Goal: Communication & Community: Share content

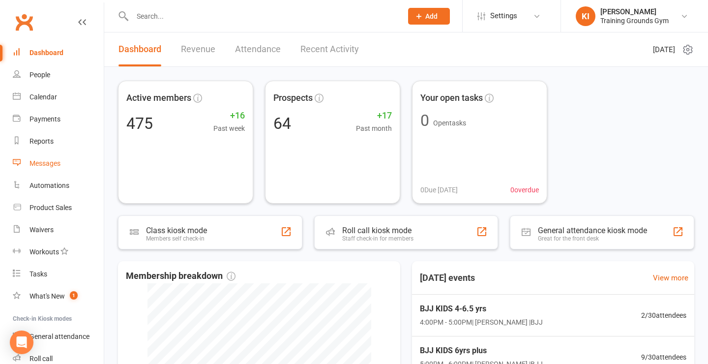
click at [43, 164] on div "Messages" at bounding box center [45, 163] width 31 height 8
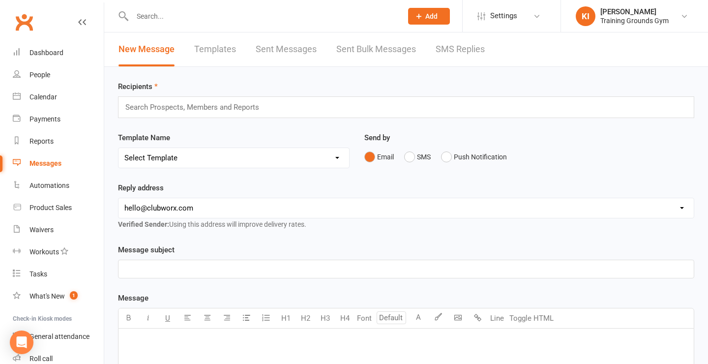
click at [185, 109] on input "text" at bounding box center [196, 107] width 145 height 13
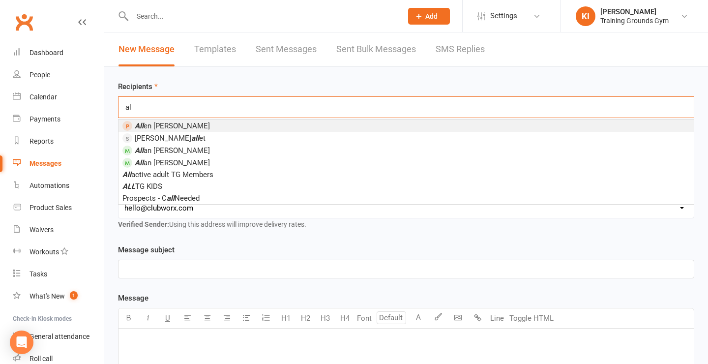
type input "a"
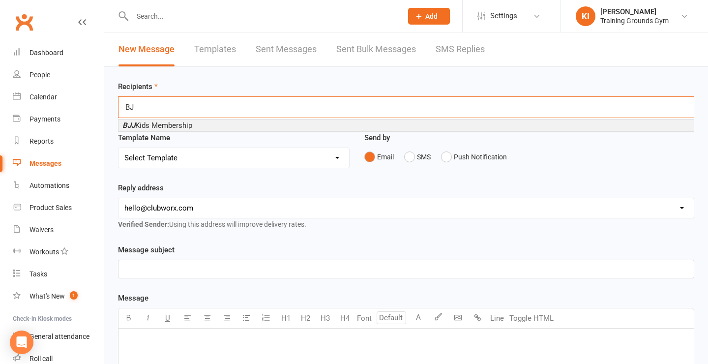
type input "B"
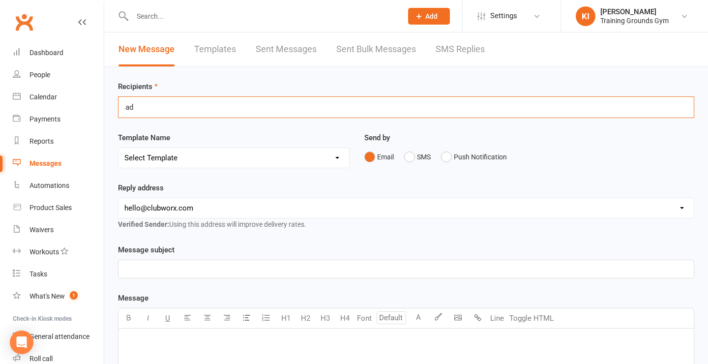
type input "a"
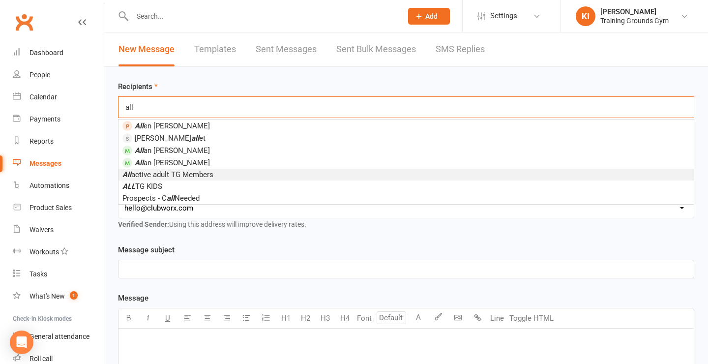
type input "all"
click at [170, 176] on span "All active adult TG Members" at bounding box center [167, 174] width 91 height 9
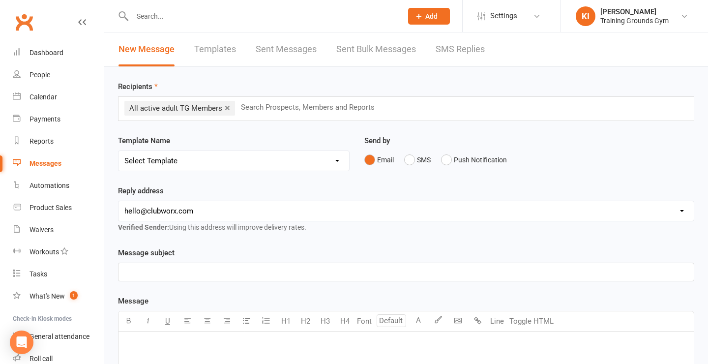
click at [208, 143] on div "Template Name Select Template [SMS] [Default template - review before using] Ap…" at bounding box center [234, 153] width 232 height 36
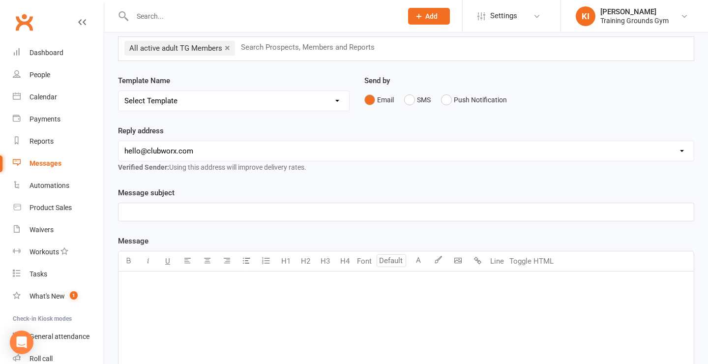
scroll to position [61, 0]
select select "2"
click at [219, 186] on div "Message subject ﻿" at bounding box center [406, 203] width 576 height 34
click at [219, 214] on p "﻿" at bounding box center [406, 211] width 564 height 12
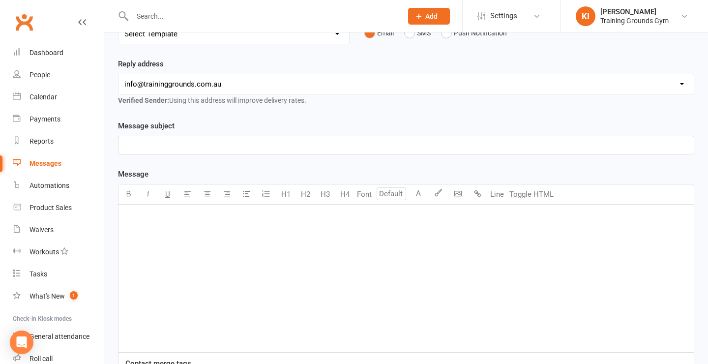
scroll to position [131, 0]
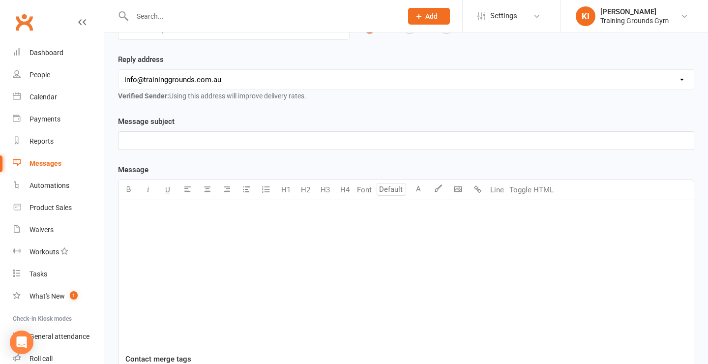
click at [218, 247] on div "﻿" at bounding box center [406, 274] width 575 height 148
paste div
click at [125, 242] on span "adults-bjj-variability-in-bjj-1" at bounding box center [167, 243] width 87 height 9
click at [241, 296] on div "﻿ ﻿ www.traininggrounds/adults-bjj-variability-in-bjj-1" at bounding box center [406, 274] width 575 height 148
click at [197, 241] on span "www.traininggrounds/adults-bjj-variability-in-bjj-1" at bounding box center [203, 243] width 159 height 9
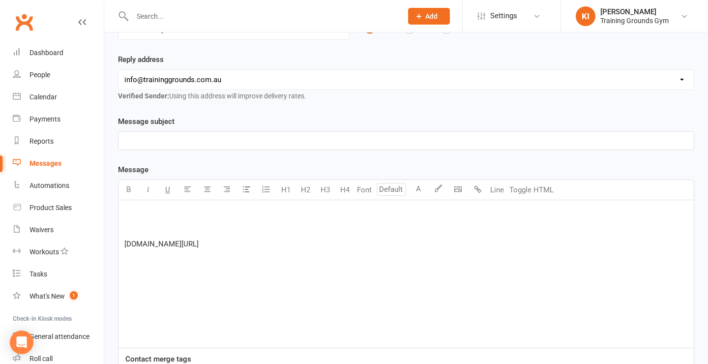
drag, startPoint x: 311, startPoint y: 249, endPoint x: 112, endPoint y: 244, distance: 199.7
click at [112, 244] on div "Message subject ﻿ Message Font size U H1 H2 H3 H4 Font A Line Toggle HTML ﻿ ﻿ […" at bounding box center [406, 276] width 591 height 321
copy span "[DOMAIN_NAME][URL]"
click at [263, 269] on p "﻿ $ [URL][DOMAIN_NAME] $ ﻿" at bounding box center [406, 275] width 564 height 12
click at [251, 235] on div "﻿ ﻿ ﻿ ﻿ ﻿ $ [URL][DOMAIN_NAME] $ ﻿" at bounding box center [406, 274] width 575 height 148
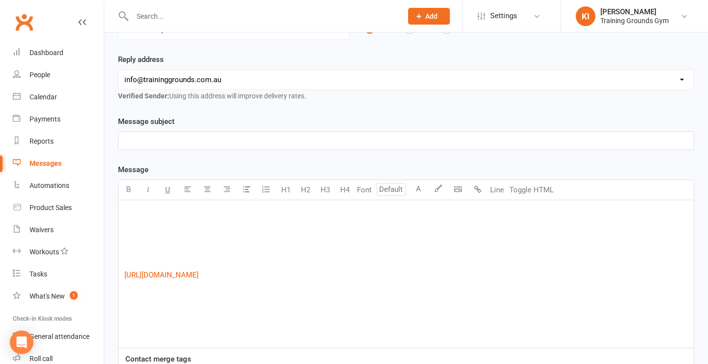
click at [217, 139] on p "﻿" at bounding box center [406, 141] width 564 height 12
click at [185, 233] on p "﻿" at bounding box center [406, 228] width 564 height 12
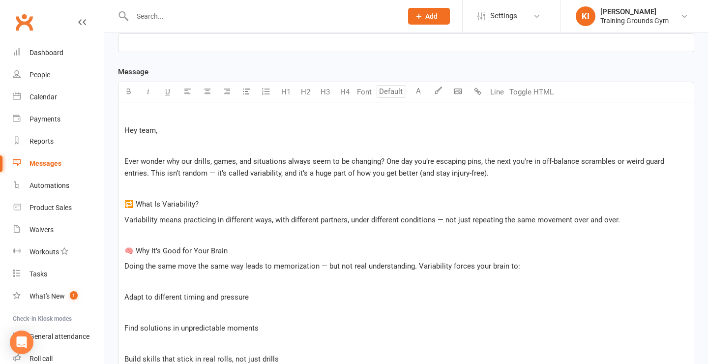
scroll to position [213, 0]
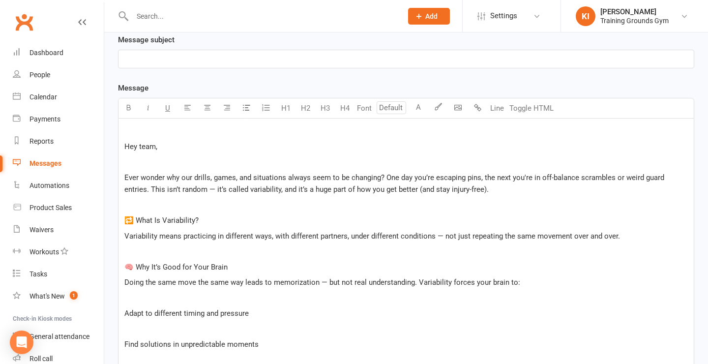
click at [204, 60] on p "﻿" at bounding box center [406, 59] width 564 height 12
drag, startPoint x: 279, startPoint y: 57, endPoint x: 159, endPoint y: 56, distance: 119.5
click at [159, 56] on p "Variability in BJJ - And why it's a good thing!" at bounding box center [406, 59] width 564 height 12
click at [188, 60] on span "Variability in BJJ - And why it's a good thing!" at bounding box center [196, 59] width 145 height 9
click at [182, 60] on span "Variability in BJJ - and why it's a good thing!" at bounding box center [196, 59] width 144 height 9
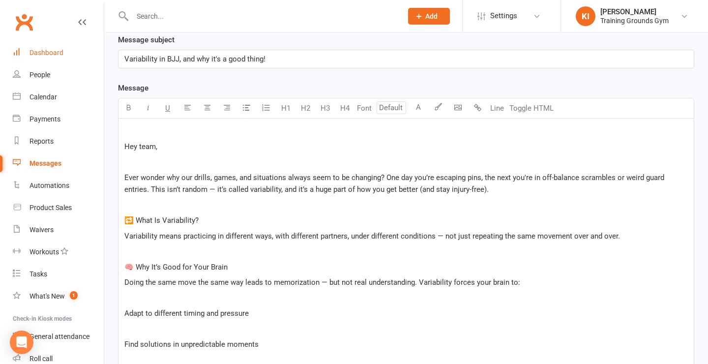
drag, startPoint x: 276, startPoint y: 59, endPoint x: 94, endPoint y: 58, distance: 181.5
copy span "Variability in BJJ, and why it's a good thing!"
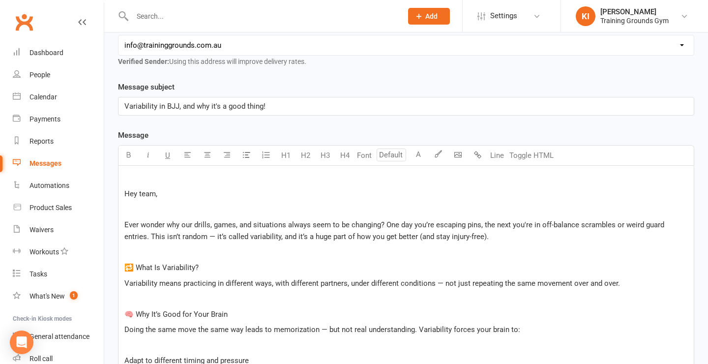
scroll to position [149, 0]
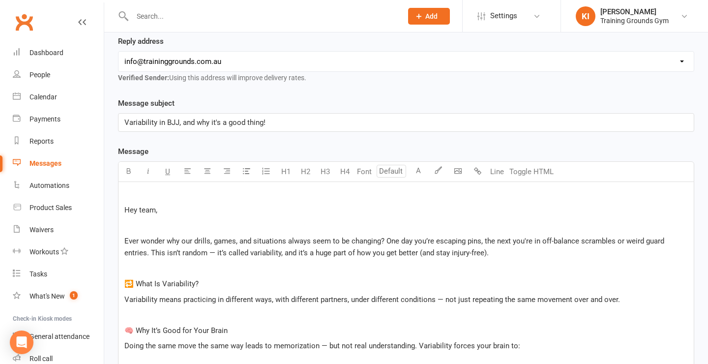
click at [174, 197] on p "﻿" at bounding box center [406, 195] width 564 height 12
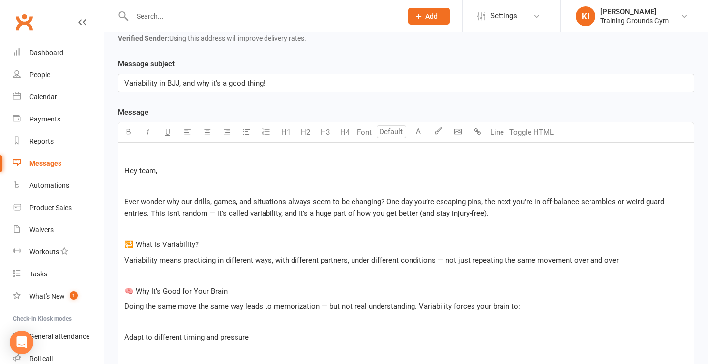
scroll to position [189, 0]
click at [215, 215] on span "Ever wonder why our drills, games, and situations always seem to be changing? O…" at bounding box center [395, 207] width 542 height 21
click at [298, 225] on p "﻿" at bounding box center [406, 229] width 564 height 12
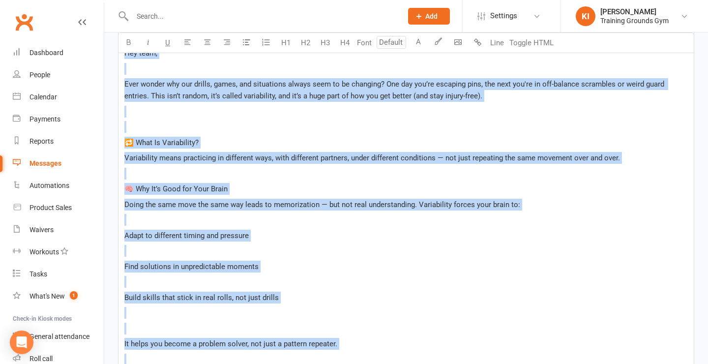
scroll to position [262, 0]
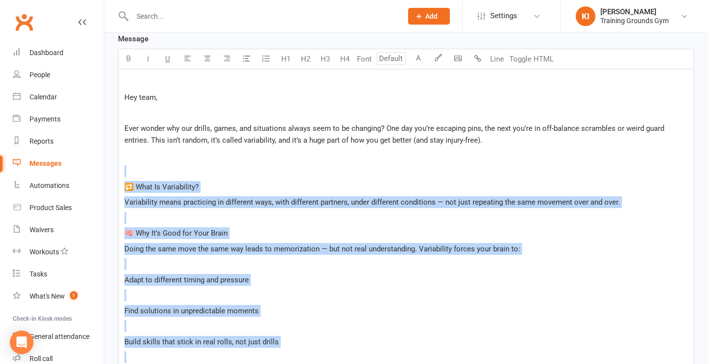
drag, startPoint x: 264, startPoint y: 276, endPoint x: 121, endPoint y: 169, distance: 178.1
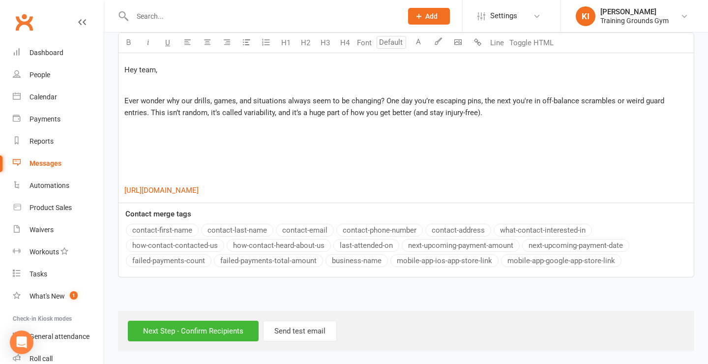
scroll to position [293, 0]
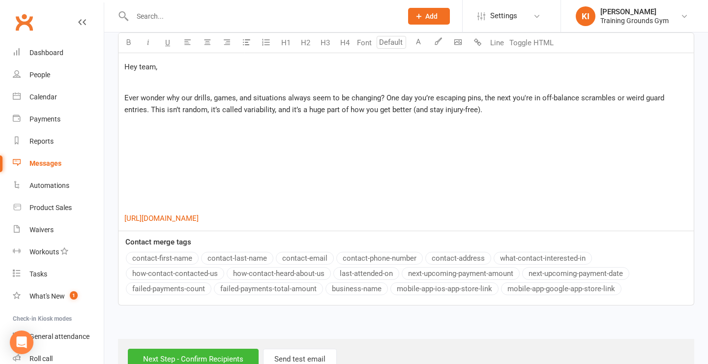
click at [267, 160] on p "﻿" at bounding box center [406, 156] width 564 height 12
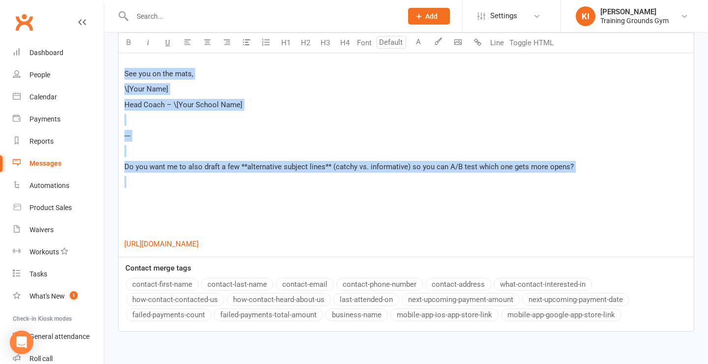
drag, startPoint x: 231, startPoint y: 189, endPoint x: 105, endPoint y: 69, distance: 174.3
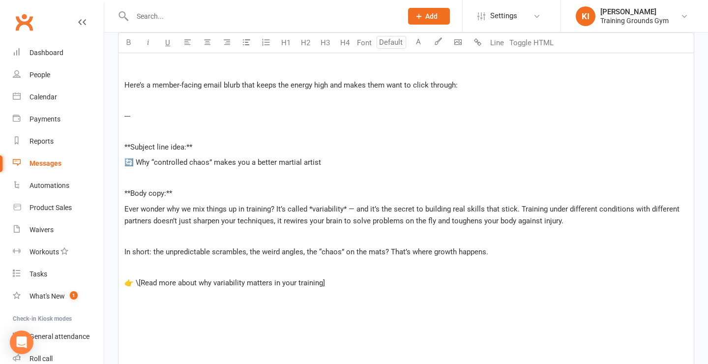
scroll to position [363, 0]
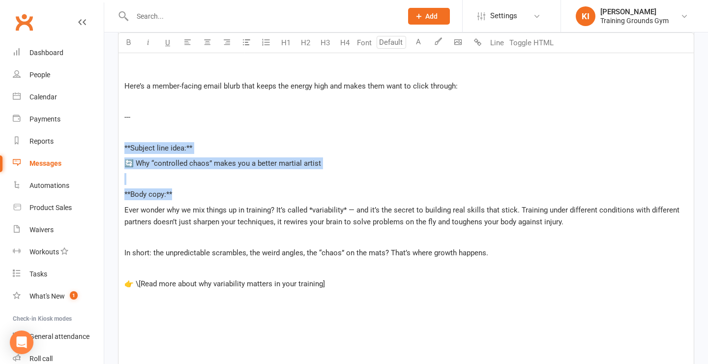
drag, startPoint x: 179, startPoint y: 195, endPoint x: 128, endPoint y: 142, distance: 74.1
click at [128, 142] on div "﻿ Hey team, ﻿ Ever wonder why our drills, games, and situations always seem to …" at bounding box center [406, 179] width 575 height 420
click at [213, 178] on p "﻿" at bounding box center [406, 179] width 564 height 12
drag, startPoint x: 319, startPoint y: 163, endPoint x: 138, endPoint y: 158, distance: 181.0
click at [138, 158] on p "🔄 Why “controlled chaos” makes you a better martial artist" at bounding box center [406, 163] width 564 height 12
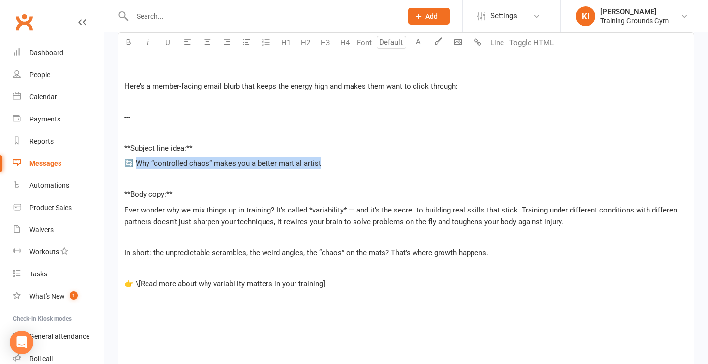
copy span "hy “controlled chaos” makes you a better martial artist"
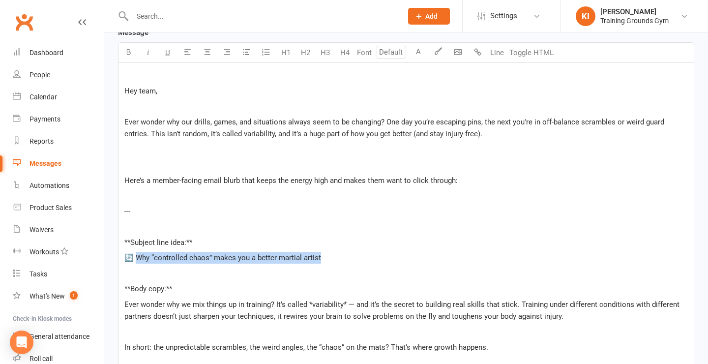
scroll to position [270, 0]
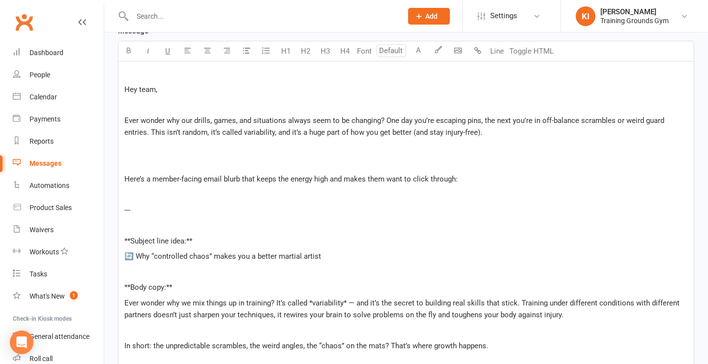
click at [237, 197] on p "﻿" at bounding box center [406, 194] width 564 height 12
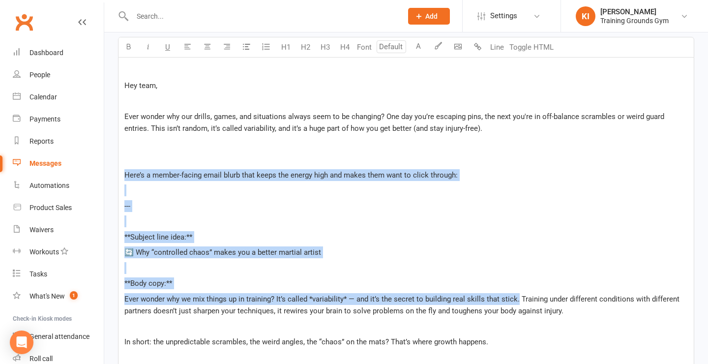
drag, startPoint x: 515, startPoint y: 298, endPoint x: 120, endPoint y: 172, distance: 414.8
click at [120, 172] on div "﻿ Hey team, ﻿ Ever wonder why our drills, games, and situations always seem to …" at bounding box center [406, 268] width 575 height 420
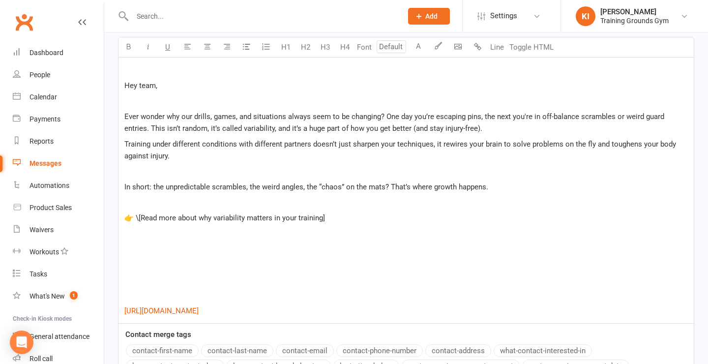
click at [371, 160] on p "Training under different conditions with different partners doesn’t just sharpe…" at bounding box center [406, 150] width 564 height 24
click at [494, 129] on p "Ever wonder why our drills, games, and situations always seem to be changing? O…" at bounding box center [406, 123] width 564 height 24
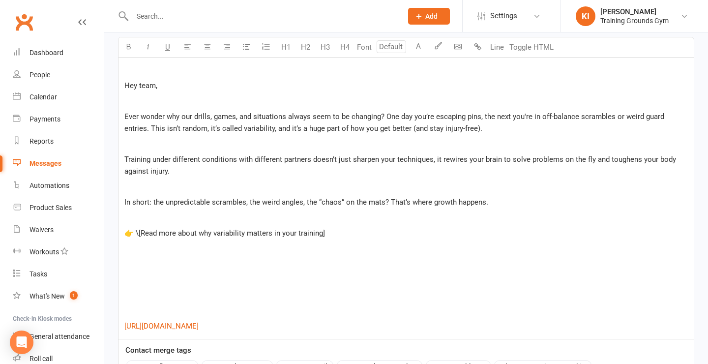
click at [211, 189] on p "﻿" at bounding box center [406, 187] width 564 height 12
click at [200, 219] on p "﻿" at bounding box center [406, 218] width 564 height 12
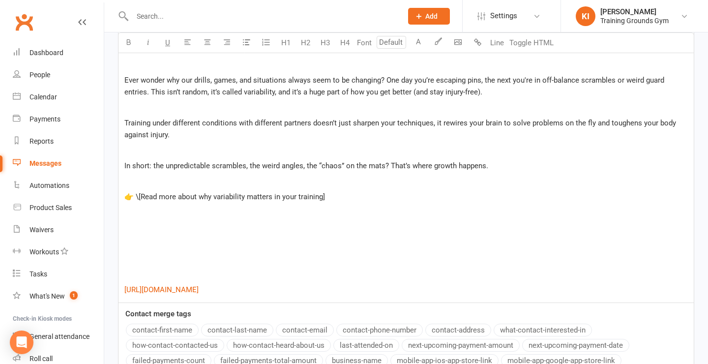
scroll to position [311, 0]
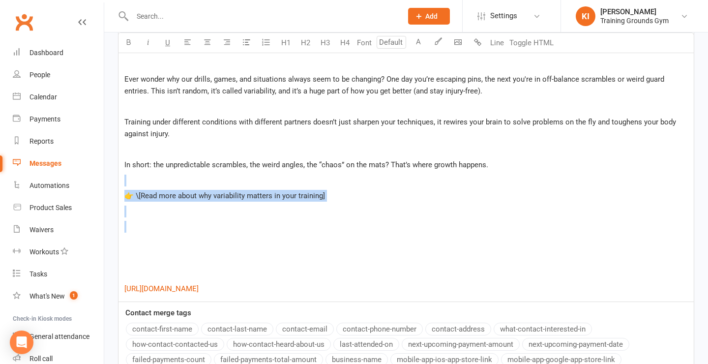
drag, startPoint x: 174, startPoint y: 238, endPoint x: 108, endPoint y: 178, distance: 88.8
click at [108, 178] on div "Recipients × All active adult TG Members (557 recipients) Search Prospects, Mem…" at bounding box center [406, 103] width 604 height 694
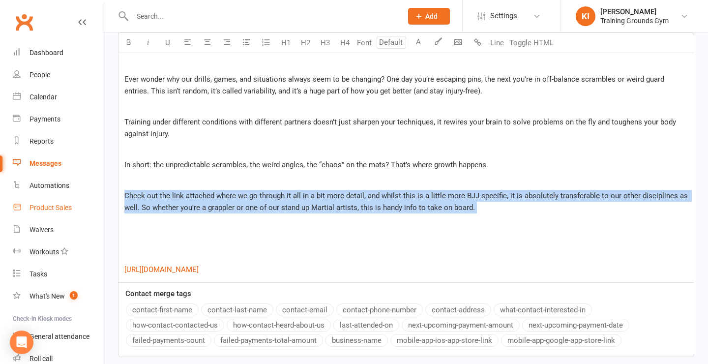
drag, startPoint x: 481, startPoint y: 216, endPoint x: 98, endPoint y: 197, distance: 383.5
click at [98, 197] on ui-view "Prospect Member Non-attending contact Class / event Appointment Task Membership…" at bounding box center [354, 61] width 708 height 740
copy span "Check out the link attached where we go through it all in a bit more detail, an…"
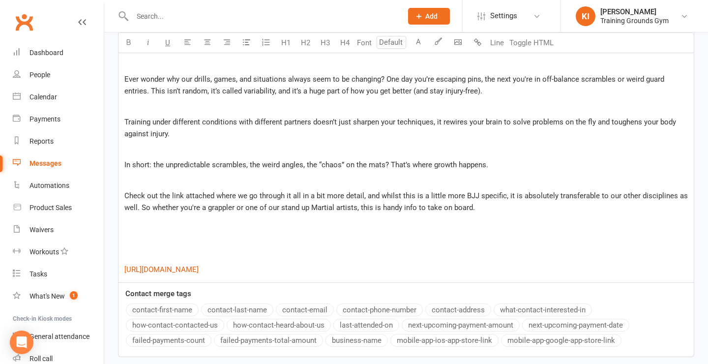
click at [633, 0] on li "KI [PERSON_NAME] Ireland Training Grounds Gym My profile Support & training Ter…" at bounding box center [635, 16] width 148 height 32
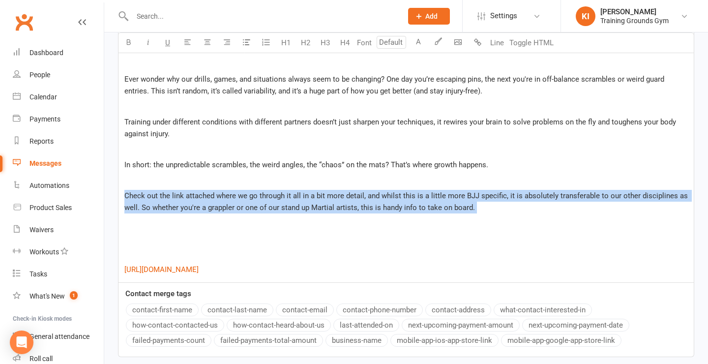
drag, startPoint x: 313, startPoint y: 229, endPoint x: 124, endPoint y: 195, distance: 191.4
click at [124, 195] on div "﻿ Hey team, ﻿ Ever wonder why our drills, games, and situations always seem to …" at bounding box center [406, 151] width 575 height 262
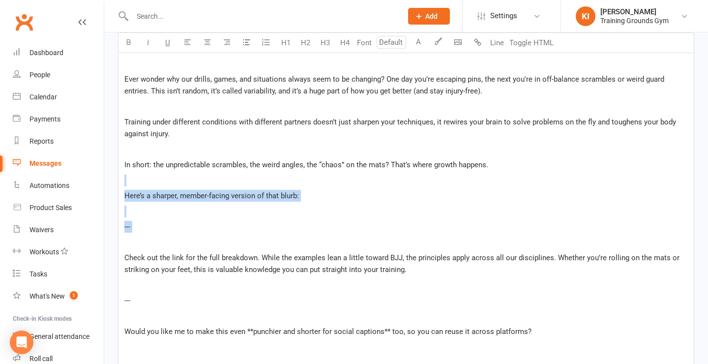
drag, startPoint x: 151, startPoint y: 240, endPoint x: 114, endPoint y: 184, distance: 67.4
click at [114, 184] on div "Message subject Variability in BJJ, and why it's a good thing! Message Font siz…" at bounding box center [406, 223] width 591 height 574
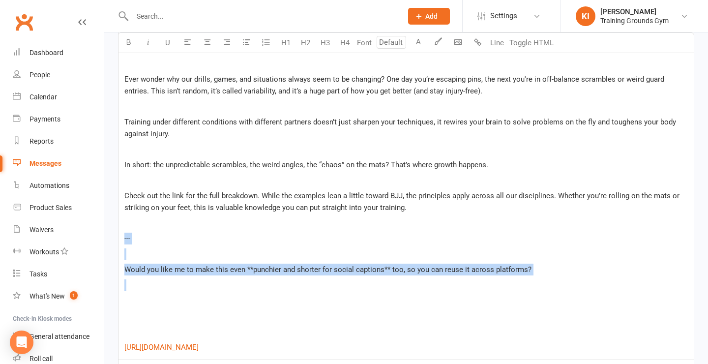
drag, startPoint x: 168, startPoint y: 300, endPoint x: 113, endPoint y: 232, distance: 87.8
click at [113, 232] on div "Message subject Variability in BJJ, and why it's a good thing! Message Font siz…" at bounding box center [406, 192] width 591 height 512
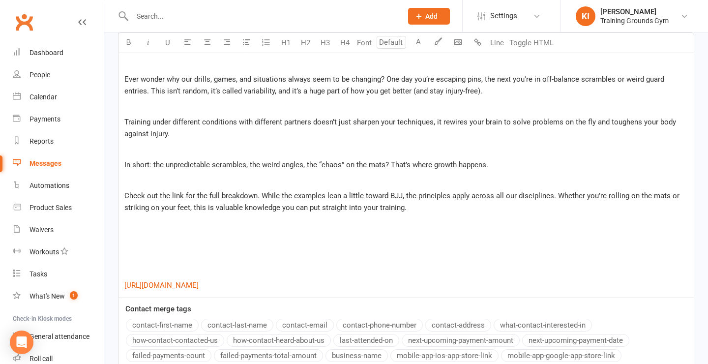
click at [137, 270] on p "﻿" at bounding box center [406, 270] width 564 height 12
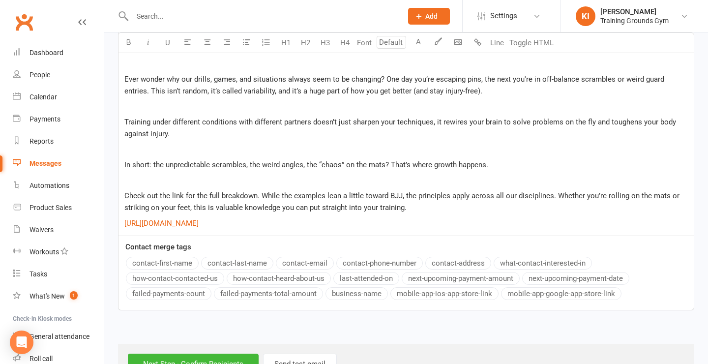
click at [371, 217] on p "﻿ $ [URL][DOMAIN_NAME] $ ﻿" at bounding box center [406, 223] width 564 height 12
click at [458, 203] on p "Check out the link for the full breakdown. While the examples lean a little tow…" at bounding box center [406, 202] width 564 height 24
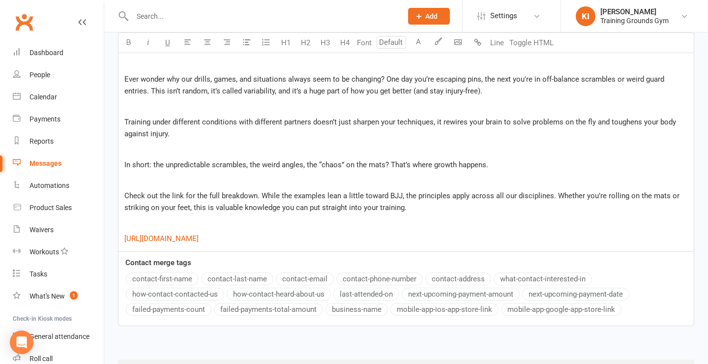
click at [407, 238] on p "﻿ $ [URL][DOMAIN_NAME] $ ﻿" at bounding box center [406, 239] width 564 height 12
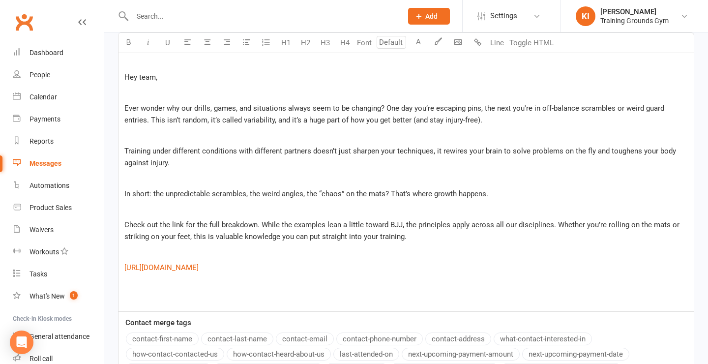
scroll to position [283, 0]
click at [261, 224] on span "Check out the link for the full breakdown. While the examples lean a little tow…" at bounding box center [402, 229] width 557 height 21
drag, startPoint x: 359, startPoint y: 223, endPoint x: 306, endPoint y: 224, distance: 52.6
click at [306, 224] on span "Check out the link for the full breakdown, and while the examples lean a little…" at bounding box center [404, 229] width 561 height 21
click at [425, 233] on p "Check out the link for the full breakdown, and while this leans a little toward…" at bounding box center [406, 230] width 564 height 24
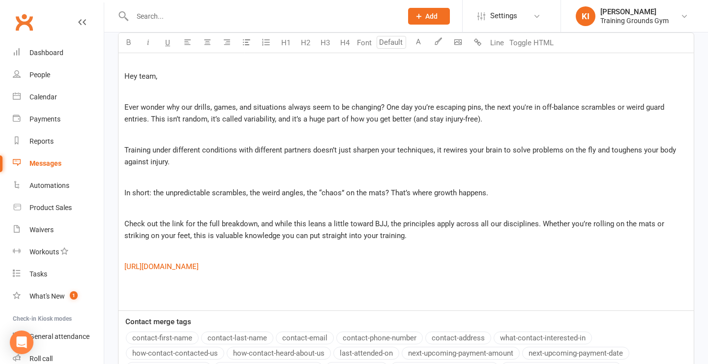
click at [487, 224] on span "Check out the link for the full breakdown, and while this leans a little toward…" at bounding box center [395, 229] width 542 height 21
click at [486, 235] on p "Check out the link for the full breakdown, and while this leans a little toward…" at bounding box center [406, 230] width 564 height 24
click at [371, 243] on div "﻿ Hey team, ﻿ Ever wonder why our drills, games, and situations always seem to …" at bounding box center [406, 179] width 575 height 262
click at [338, 290] on div "﻿ Hey team, ﻿ Ever wonder why our drills, games, and situations always seem to …" at bounding box center [406, 179] width 575 height 262
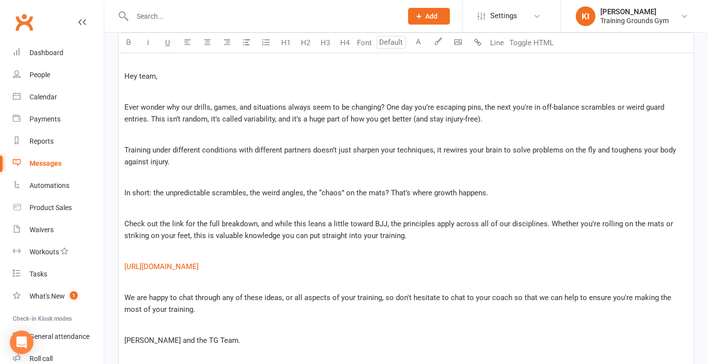
scroll to position [473, 0]
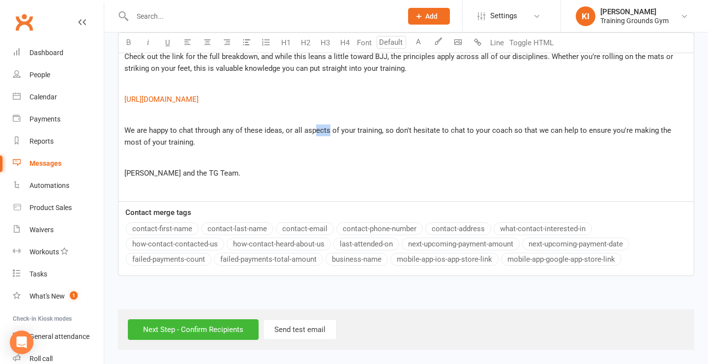
drag, startPoint x: 327, startPoint y: 108, endPoint x: 313, endPoint y: 107, distance: 14.8
click at [313, 126] on span "We are happy to chat through any of these ideas, or all aspects of your trainin…" at bounding box center [398, 136] width 549 height 21
click at [357, 152] on p "﻿" at bounding box center [406, 158] width 564 height 12
click at [264, 126] on span "We are happy to chat through any of these ideas, or other aspects of your train…" at bounding box center [403, 136] width 558 height 21
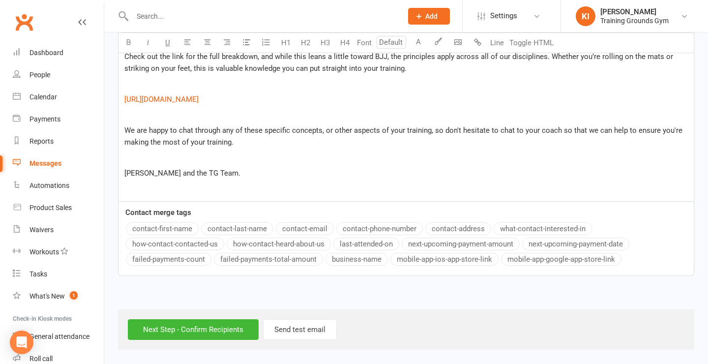
click at [317, 152] on p "﻿" at bounding box center [406, 158] width 564 height 12
drag, startPoint x: 292, startPoint y: 121, endPoint x: 268, endPoint y: 121, distance: 23.1
click at [268, 126] on span "We are happy to chat through any of these specific concepts, or other aspects o…" at bounding box center [404, 136] width 560 height 21
drag, startPoint x: 243, startPoint y: 122, endPoint x: 228, endPoint y: 121, distance: 15.3
click at [228, 126] on span "We are happy to chat through any of these concepts, or other aspects of your tr…" at bounding box center [403, 136] width 559 height 21
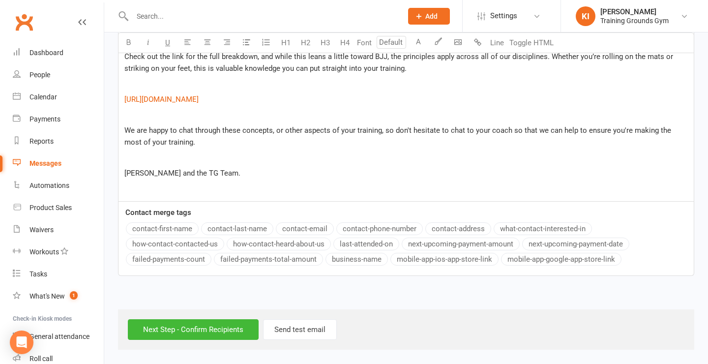
click at [266, 135] on p "We are happy to chat through these concepts, or other aspects of your training,…" at bounding box center [406, 136] width 564 height 24
click at [350, 152] on p "﻿" at bounding box center [406, 158] width 564 height 12
click at [191, 321] on input "Next Step - Confirm Recipients" at bounding box center [193, 329] width 131 height 21
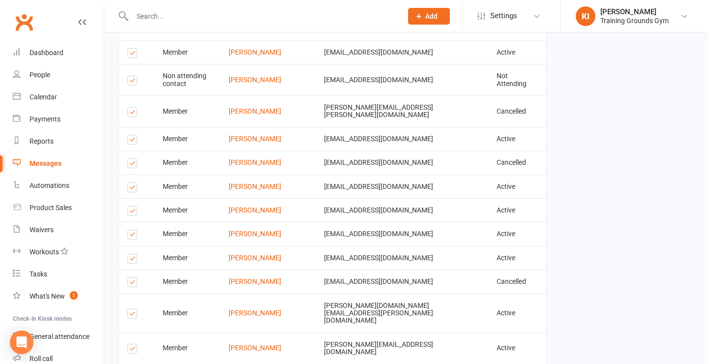
scroll to position [1533, 0]
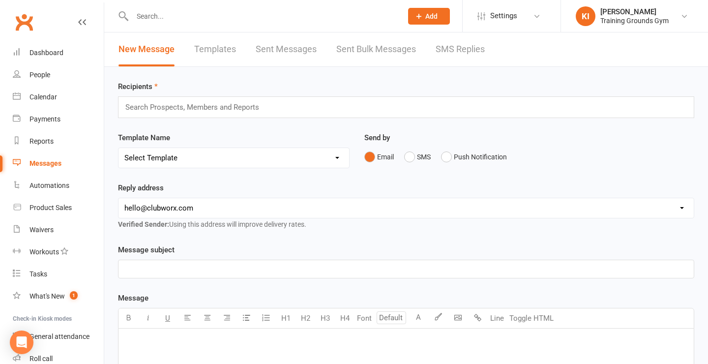
click at [311, 51] on link "Sent Messages" at bounding box center [286, 49] width 61 height 34
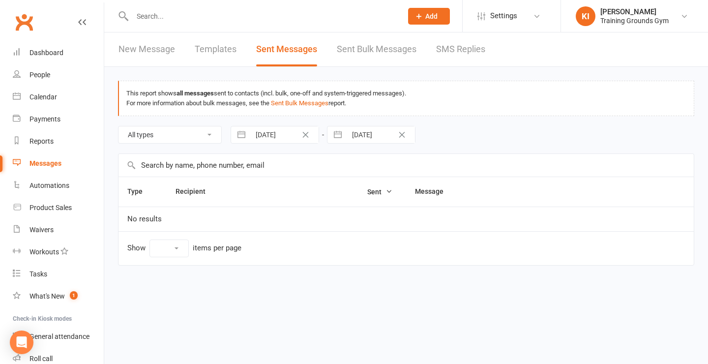
select select "10"
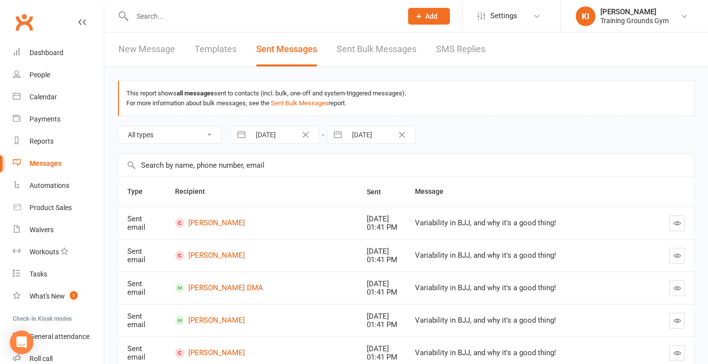
click at [466, 229] on td "Variability in BJJ, and why it's a good thing!" at bounding box center [525, 223] width 239 height 32
click at [202, 220] on link "[PERSON_NAME]" at bounding box center [262, 222] width 174 height 9
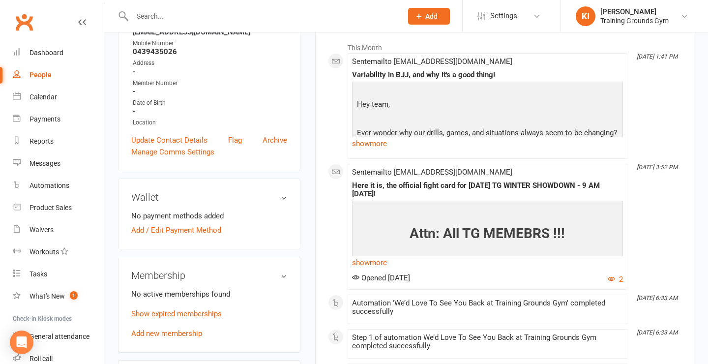
scroll to position [152, 0]
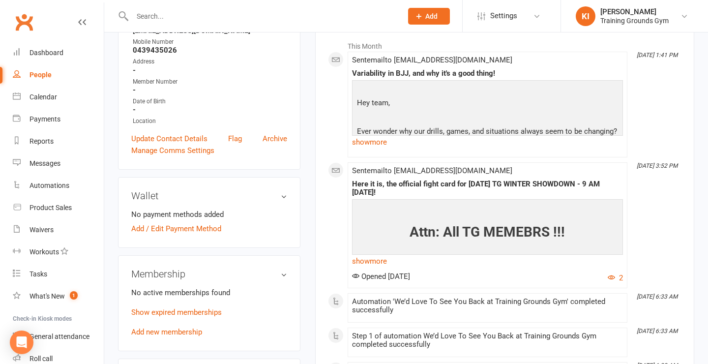
click at [444, 115] on p at bounding box center [488, 118] width 266 height 14
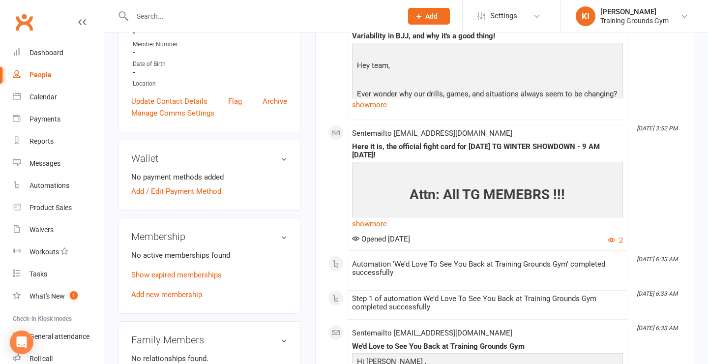
scroll to position [191, 0]
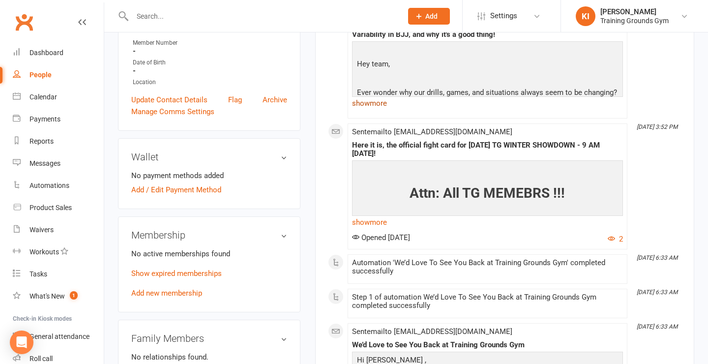
click at [381, 99] on link "show more" at bounding box center [487, 103] width 271 height 14
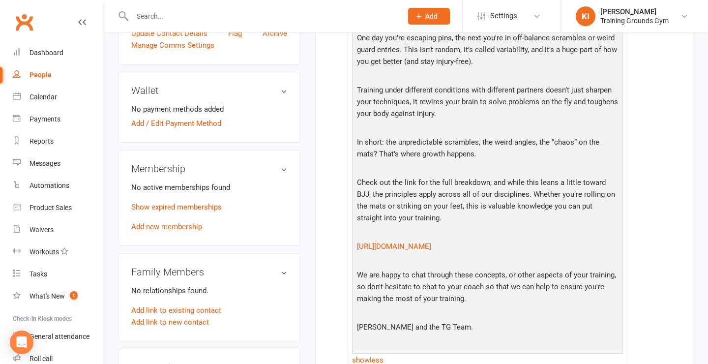
scroll to position [272, 0]
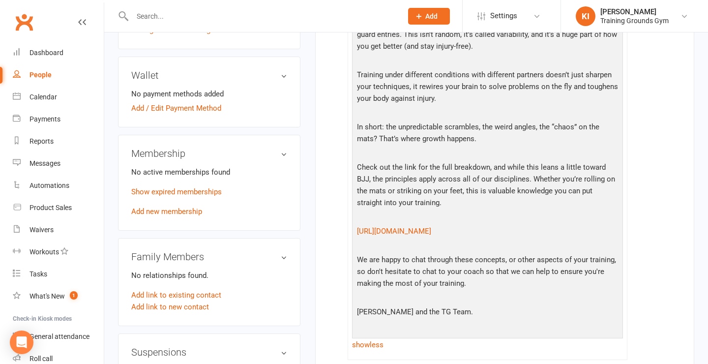
drag, startPoint x: 581, startPoint y: 232, endPoint x: 355, endPoint y: 232, distance: 226.2
click at [355, 232] on p "[URL][DOMAIN_NAME]" at bounding box center [488, 232] width 266 height 14
copy link "[URL][DOMAIN_NAME]"
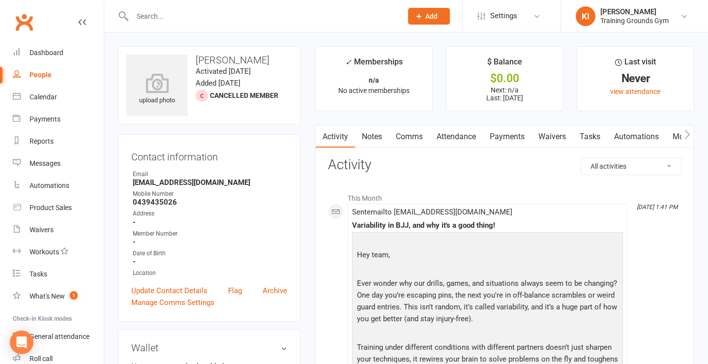
scroll to position [0, 0]
click at [22, 24] on link "Clubworx" at bounding box center [24, 22] width 25 height 25
